Goal: Subscribe to service/newsletter

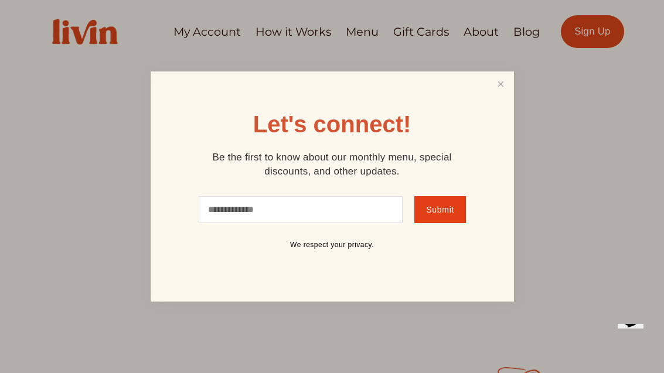
click at [505, 74] on link "Close" at bounding box center [500, 84] width 22 height 22
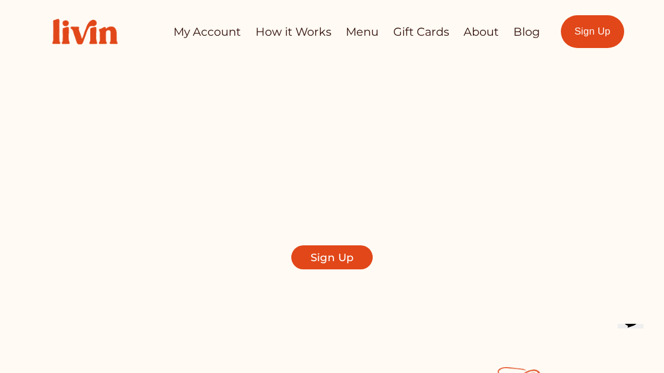
click at [307, 34] on link "How it Works" at bounding box center [293, 31] width 76 height 23
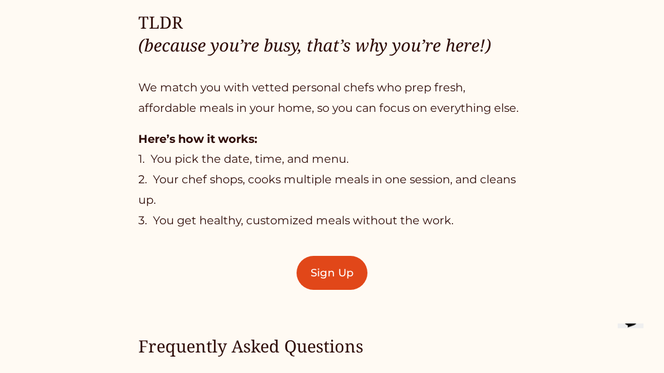
scroll to position [640, 0]
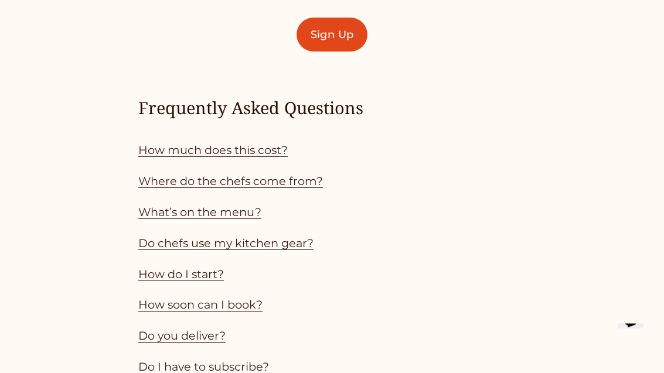
click at [261, 146] on link "How much does this cost?" at bounding box center [212, 150] width 149 height 14
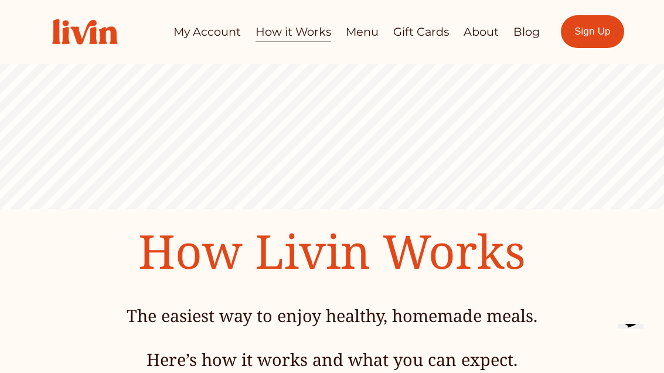
click at [362, 33] on link "Menu" at bounding box center [362, 31] width 33 height 23
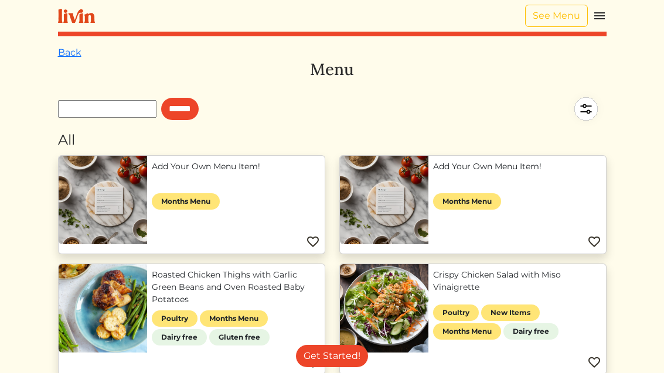
click at [80, 21] on img at bounding box center [76, 16] width 37 height 15
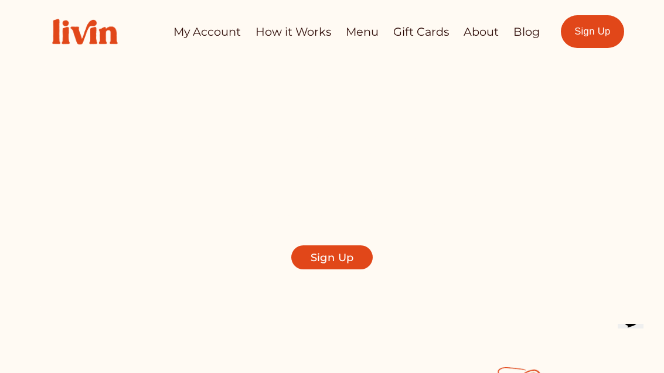
click at [303, 26] on link "How it Works" at bounding box center [293, 31] width 76 height 23
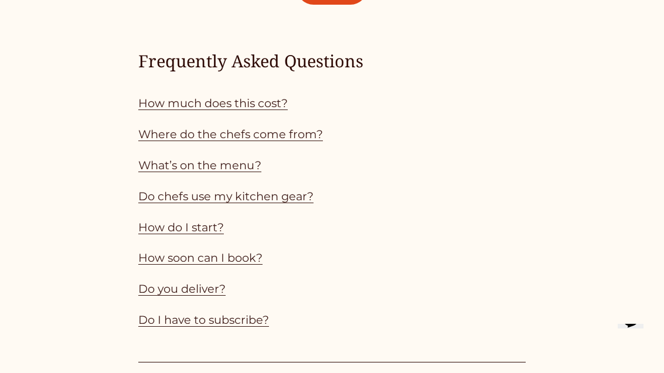
scroll to position [931, 0]
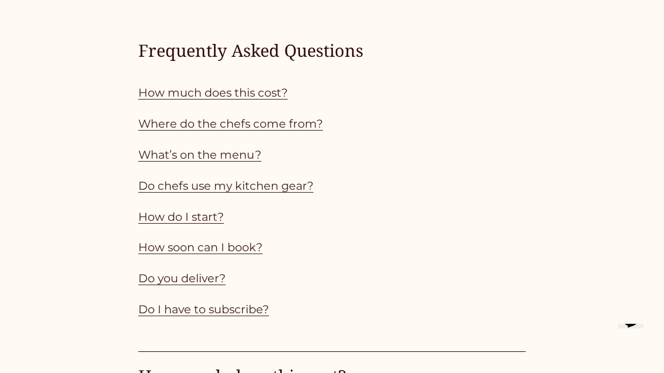
click at [269, 93] on link "How much does this cost?" at bounding box center [212, 93] width 149 height 14
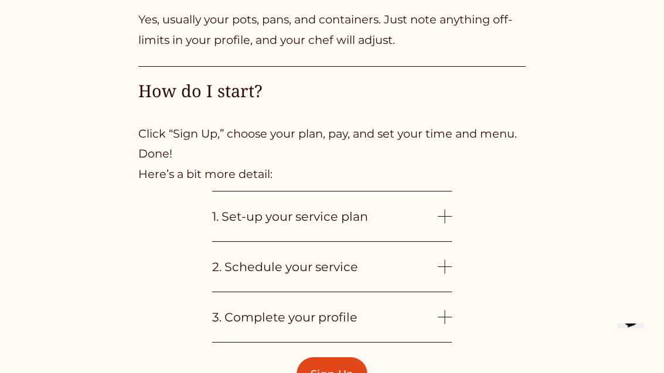
scroll to position [2404, 0]
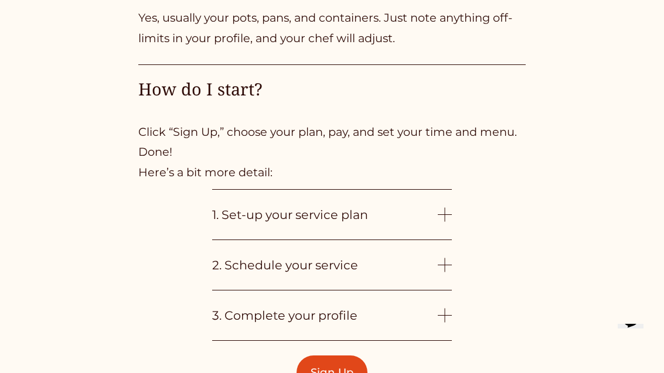
click at [434, 207] on span "1. Set-up your service plan" at bounding box center [324, 214] width 225 height 15
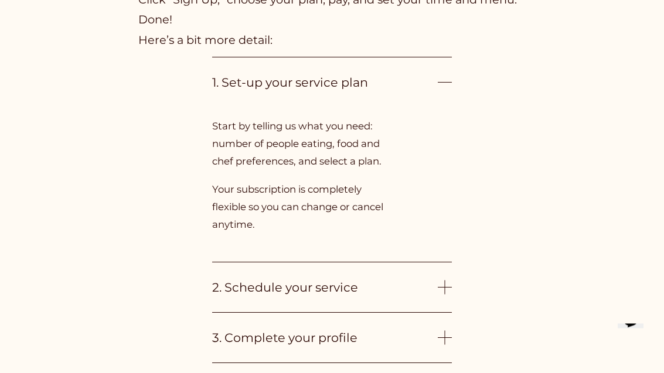
click at [447, 288] on div at bounding box center [444, 288] width 14 height 1
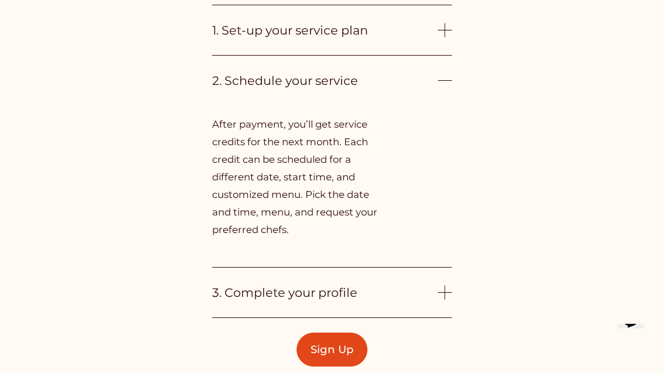
scroll to position [2591, 0]
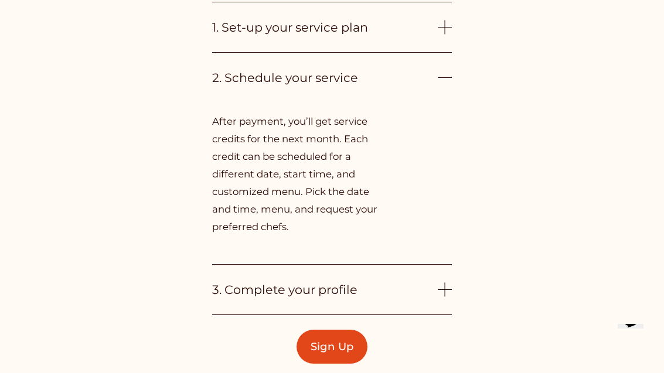
click at [439, 282] on div at bounding box center [444, 289] width 14 height 14
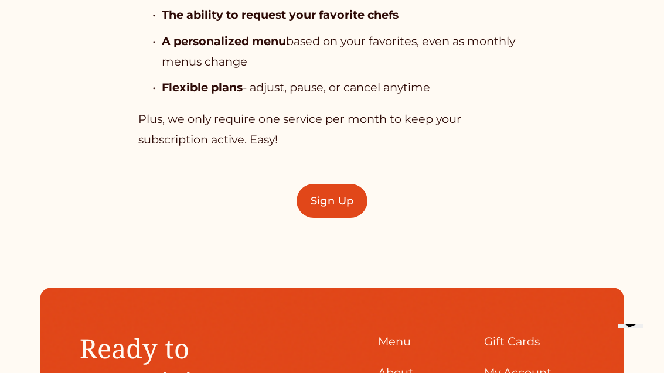
scroll to position [3342, 0]
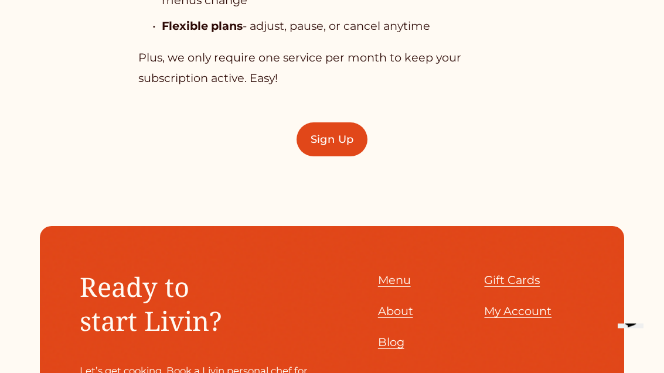
click at [348, 128] on link "Sign Up" at bounding box center [331, 140] width 70 height 34
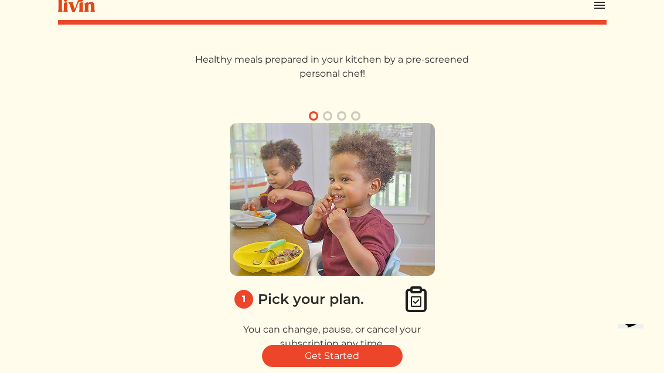
scroll to position [67, 0]
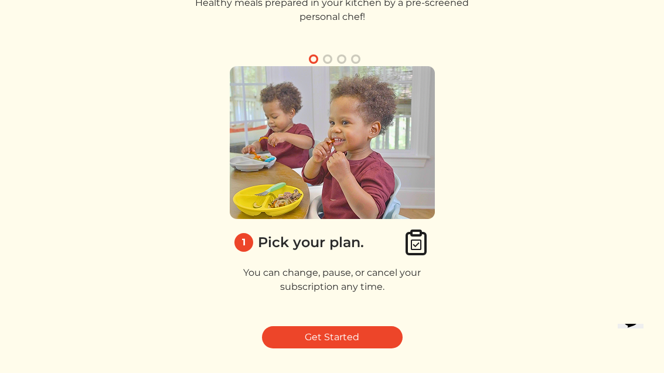
click at [383, 333] on link "Get Started" at bounding box center [332, 337] width 141 height 22
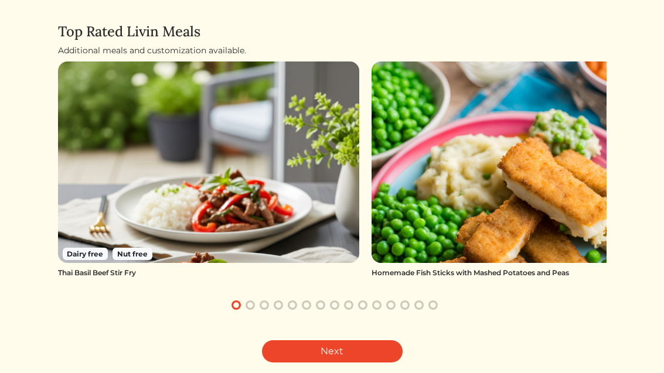
scroll to position [76, 0]
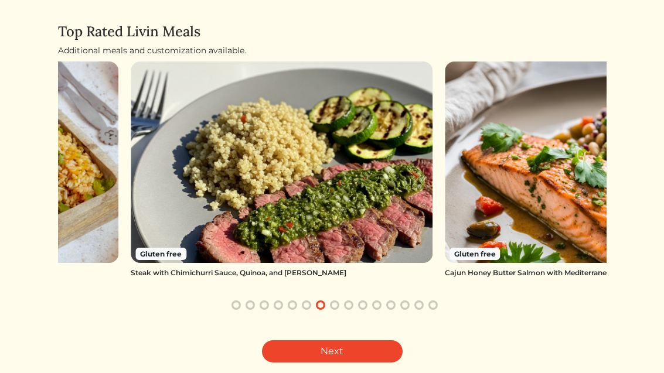
click at [392, 221] on img at bounding box center [282, 161] width 302 height 201
click at [373, 229] on img at bounding box center [282, 161] width 302 height 201
click at [382, 340] on link "Next" at bounding box center [332, 351] width 141 height 22
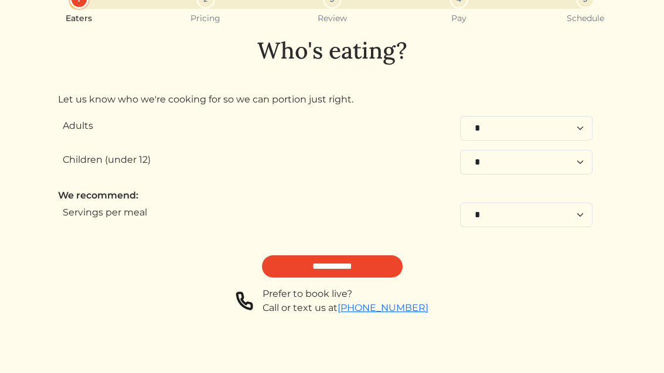
scroll to position [16, 0]
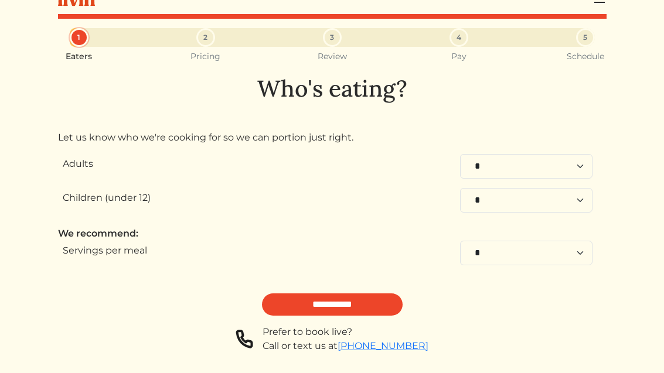
click at [388, 302] on input "**********" at bounding box center [332, 304] width 141 height 22
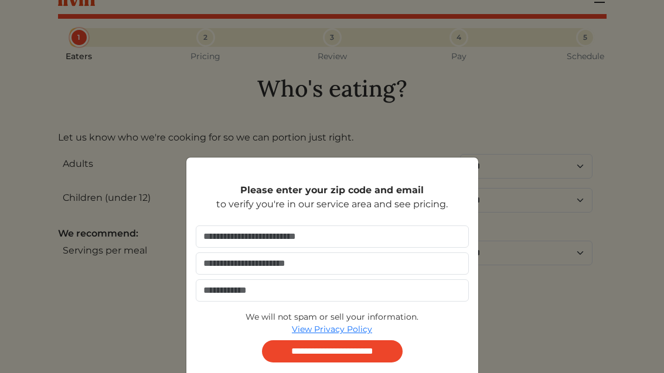
scroll to position [0, 0]
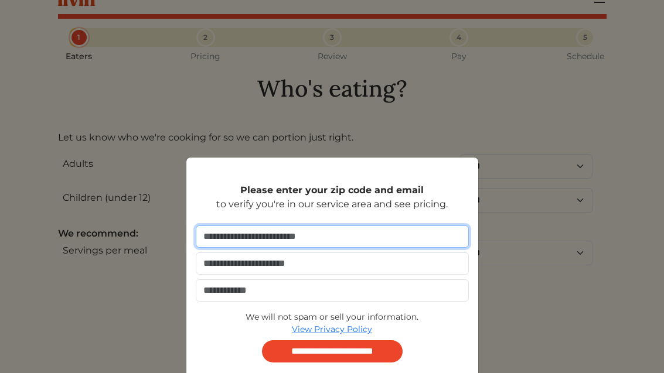
click at [395, 235] on input "number" at bounding box center [332, 236] width 273 height 22
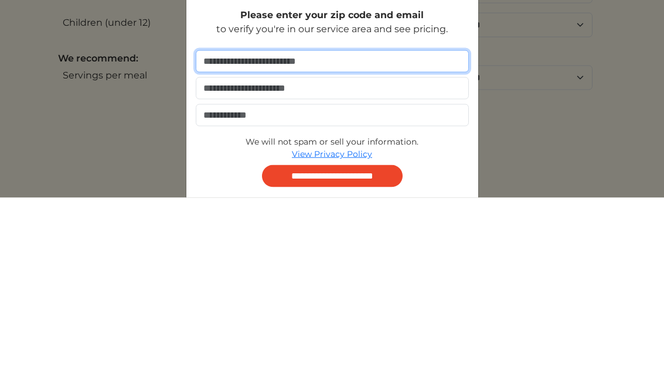
type input "*****"
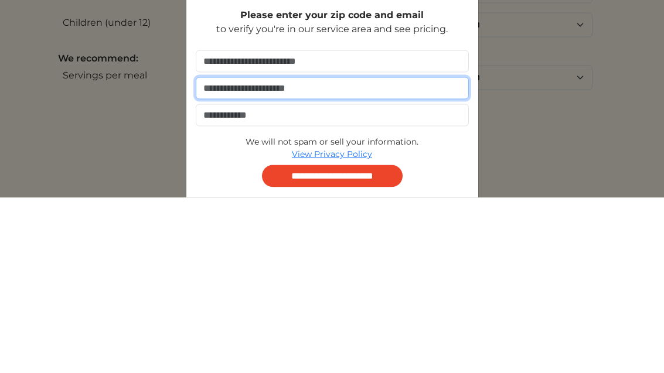
type input "**********"
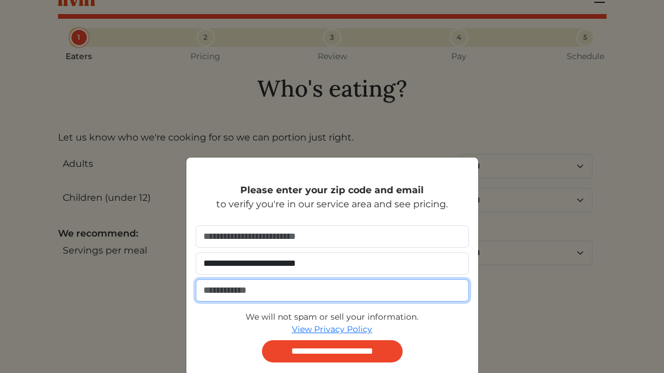
click at [401, 289] on input "tel" at bounding box center [332, 290] width 273 height 22
type input "**********"
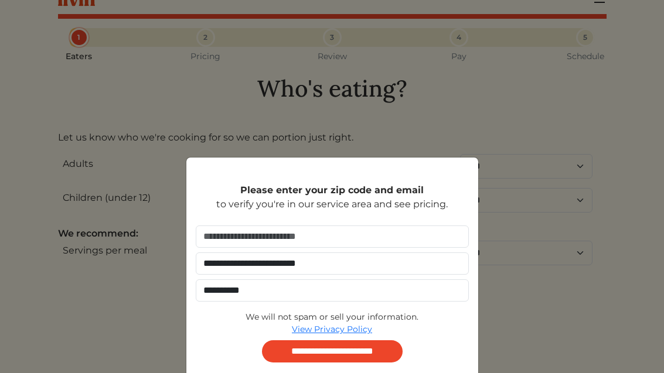
click at [371, 350] on input "**********" at bounding box center [332, 351] width 141 height 22
